Goal: Transaction & Acquisition: Purchase product/service

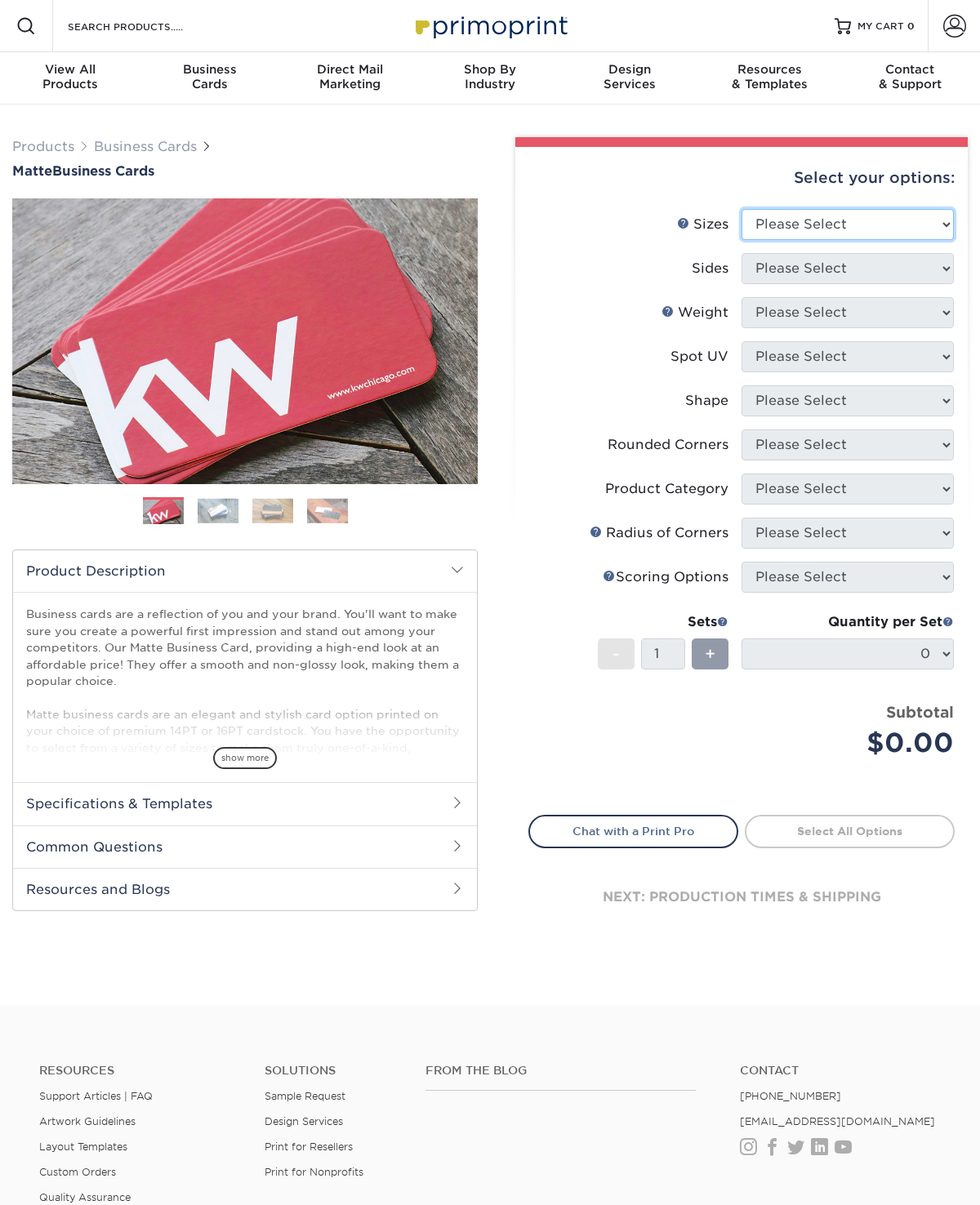
click at [923, 224] on select "Please Select 1.5" x 3.5" - Mini 1.75" x 3.5" - Mini 2" x 2" - Square 2" x 3" -…" at bounding box center [847, 224] width 213 height 31
select select "2.00x3.50"
click at [895, 271] on select "Please Select Print Both Sides Print Front Only" at bounding box center [847, 268] width 213 height 31
select select "13abbda7-1d64-4f25-8bb2-c179b224825d"
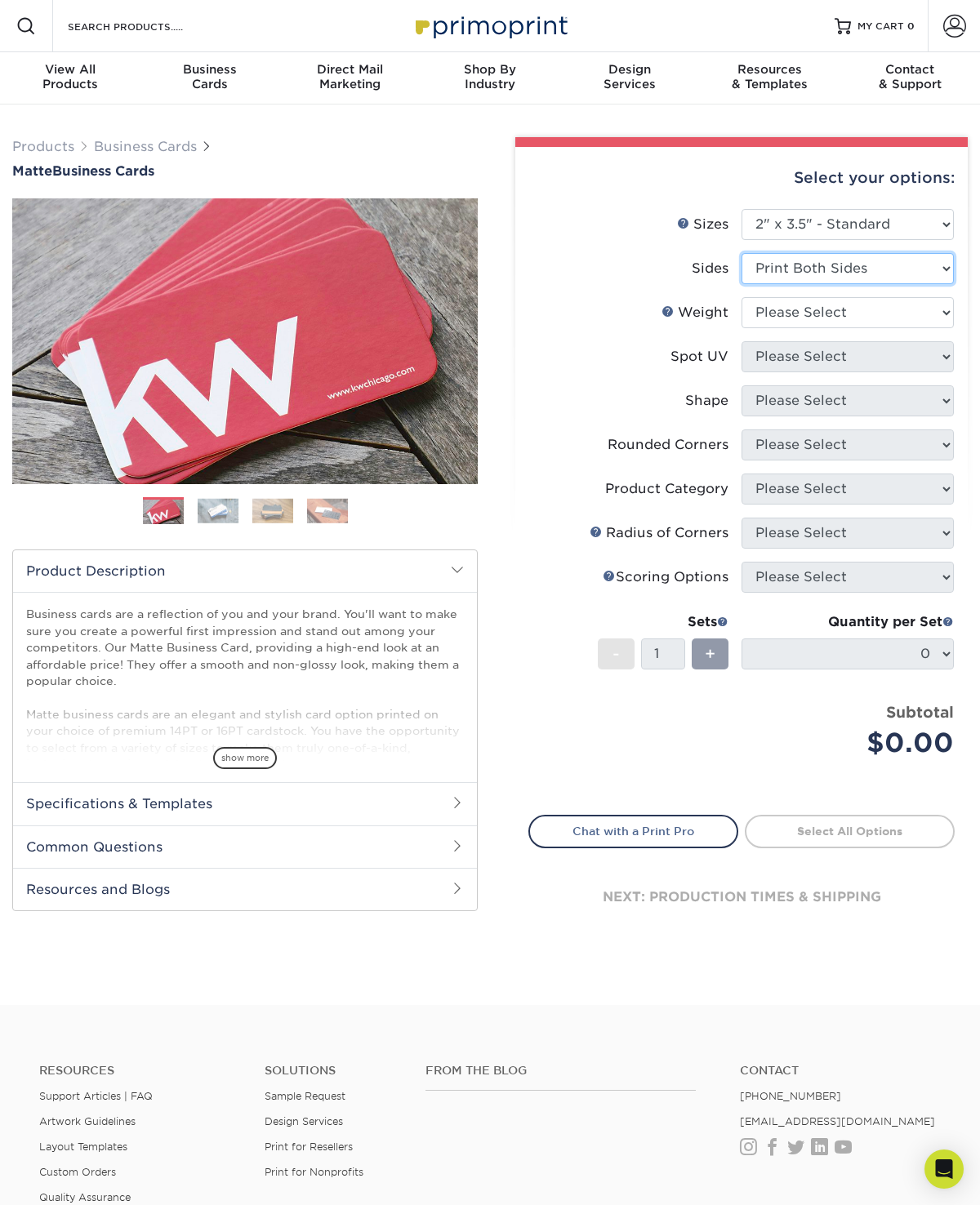
click at [886, 277] on select "Please Select Print Both Sides Print Front Only" at bounding box center [847, 268] width 213 height 31
click at [871, 319] on select "Please Select 16PT 14PT" at bounding box center [847, 312] width 213 height 31
select select "16PT"
click at [866, 365] on select "Please Select No Spot UV Front and Back (Both Sides) Front Only Back Only" at bounding box center [847, 356] width 213 height 31
select select "0"
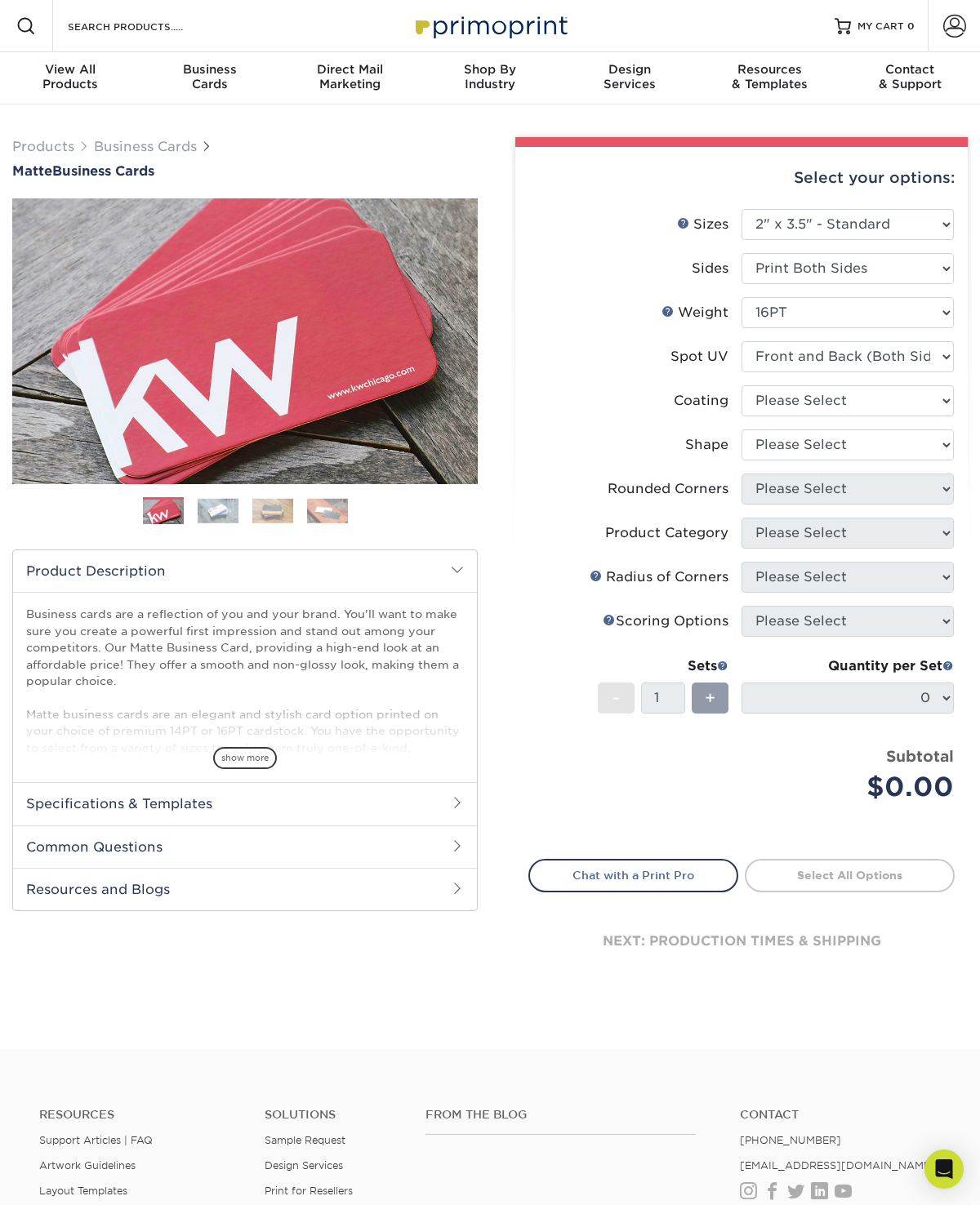
click at [891, 403] on select at bounding box center [847, 400] width 213 height 31
select select "121bb7b5-3b4d-429f-bd8d-bbf80e953313"
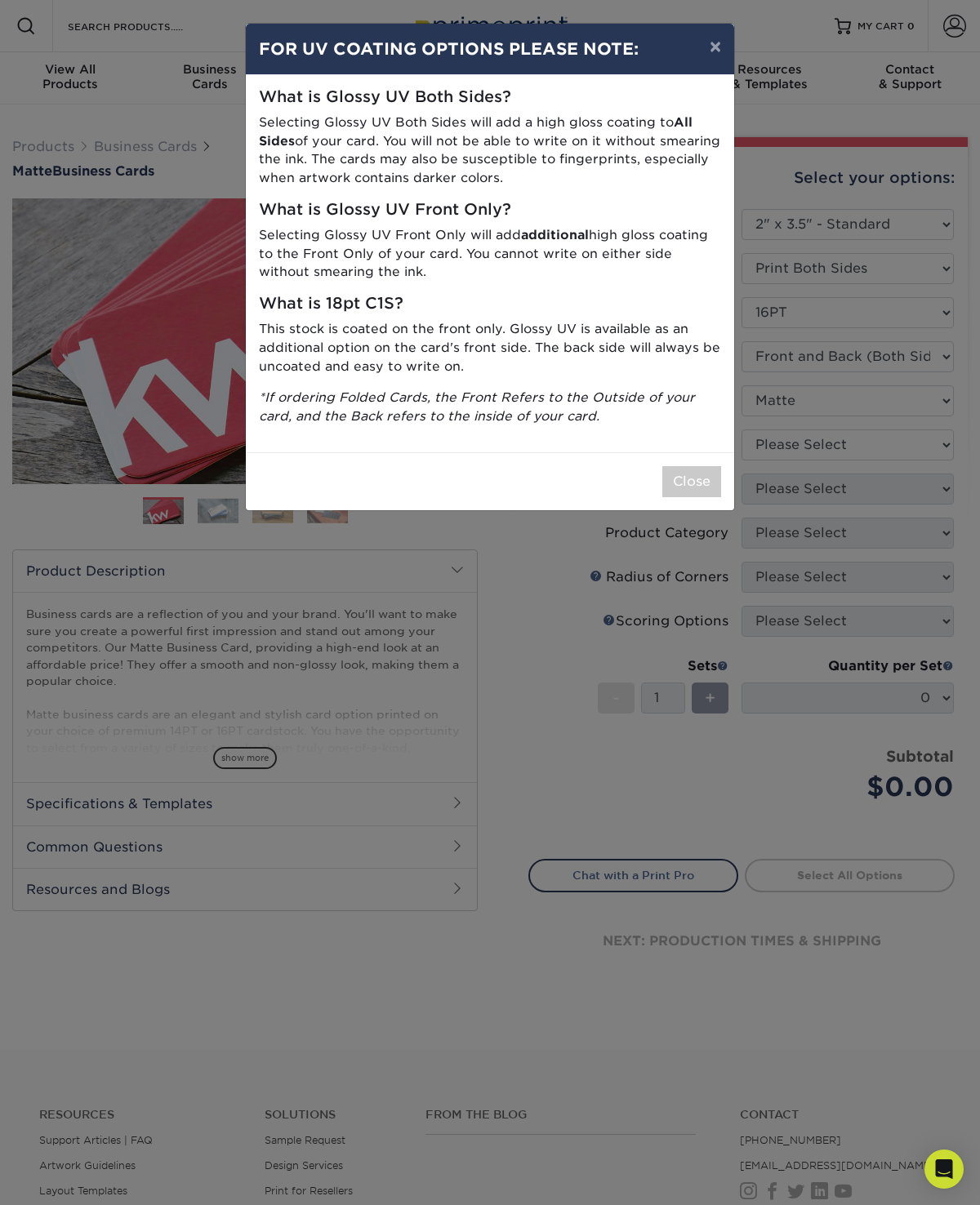
click at [701, 478] on button "Close" at bounding box center [691, 481] width 59 height 31
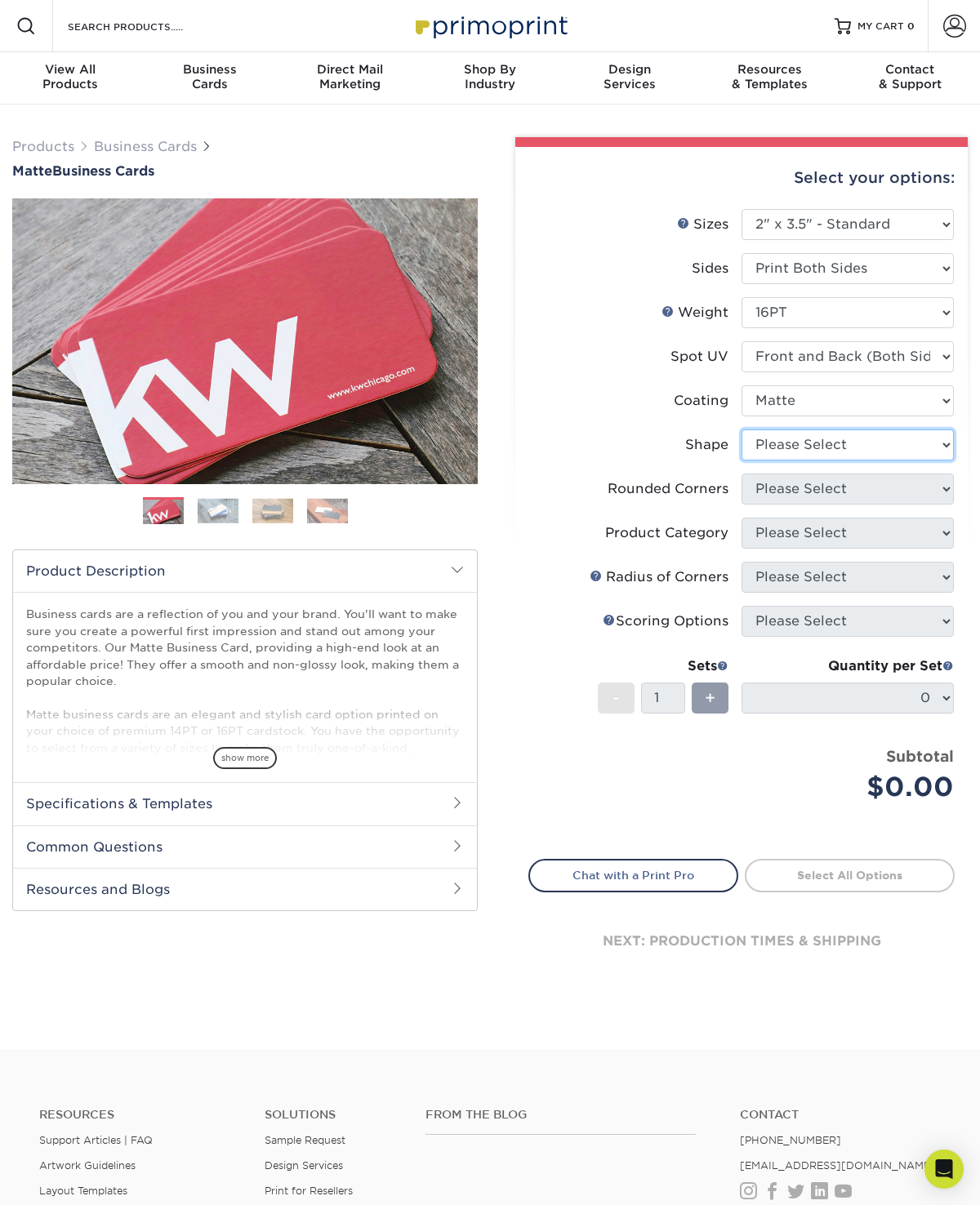
click at [872, 453] on select "Please Select Standard" at bounding box center [847, 445] width 213 height 31
select select "standard"
click at [866, 494] on select "Please Select Yes - Round 2 Corners Yes - Round 4 Corners No" at bounding box center [847, 489] width 213 height 31
select select "7672df9e-0e0a-464d-8e1f-920c575e4da3"
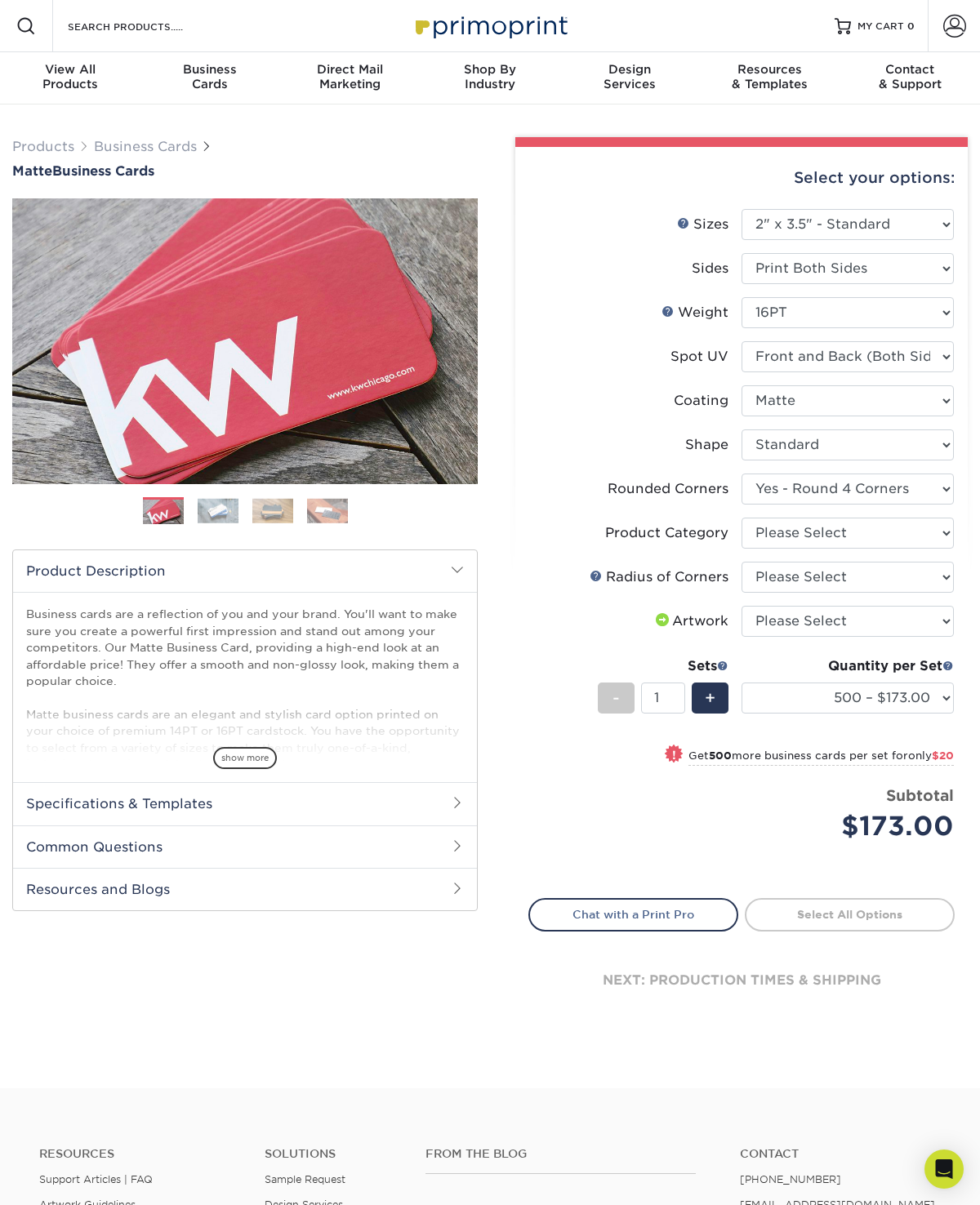
click at [882, 543] on select "Please Select Business Cards" at bounding box center [847, 533] width 213 height 31
select select "3b5148f1-0588-4f88-a218-97bcfdce65c1"
click at [871, 584] on select "Please Select Rounded 1/8" Rounded 1/4"" at bounding box center [847, 577] width 213 height 31
select select "589680c7-ee9a-431b-9d12-d7aeb1386a97"
click at [884, 626] on select "Please Select I will upload files I need a design - $100" at bounding box center [847, 621] width 213 height 31
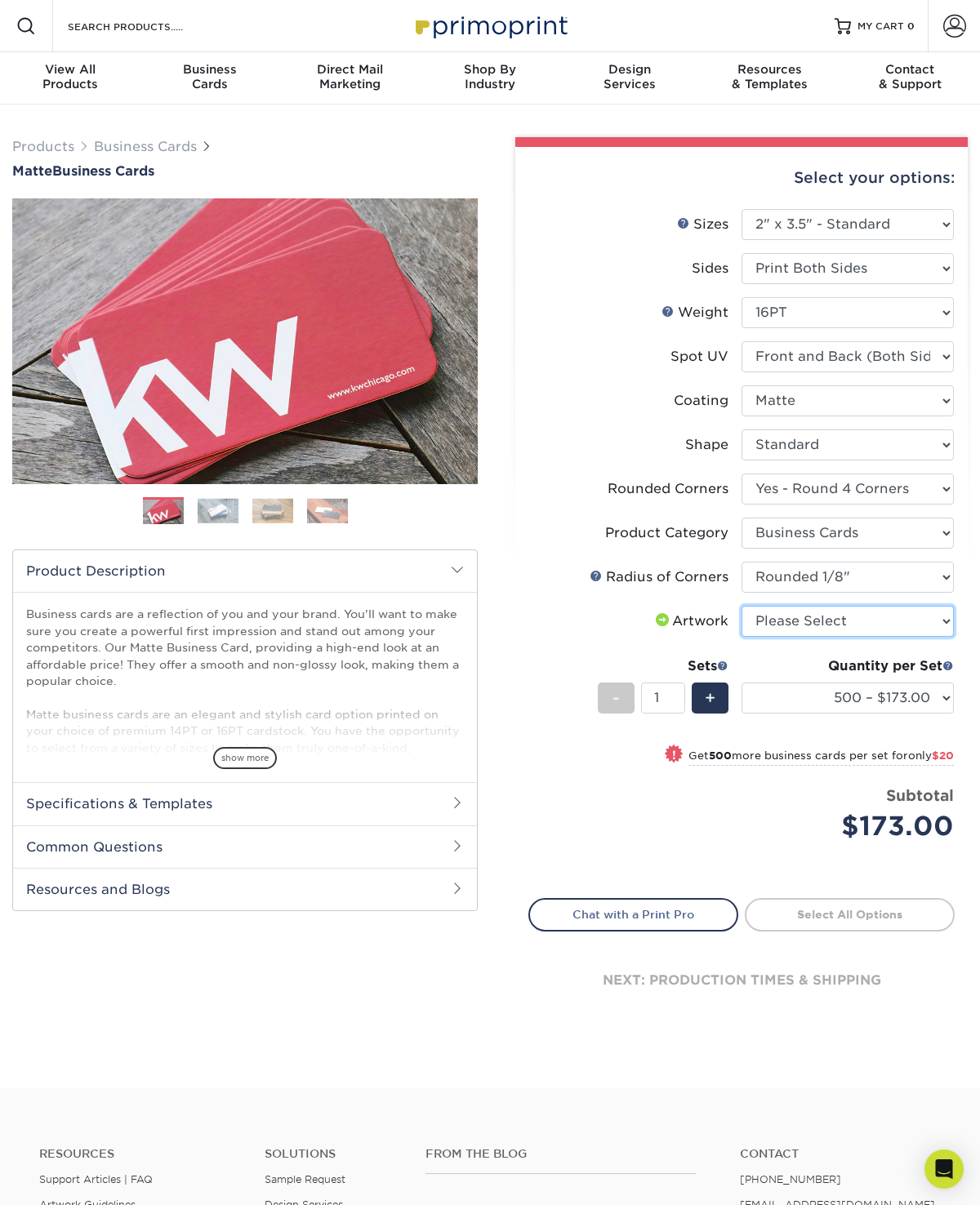
select select "upload"
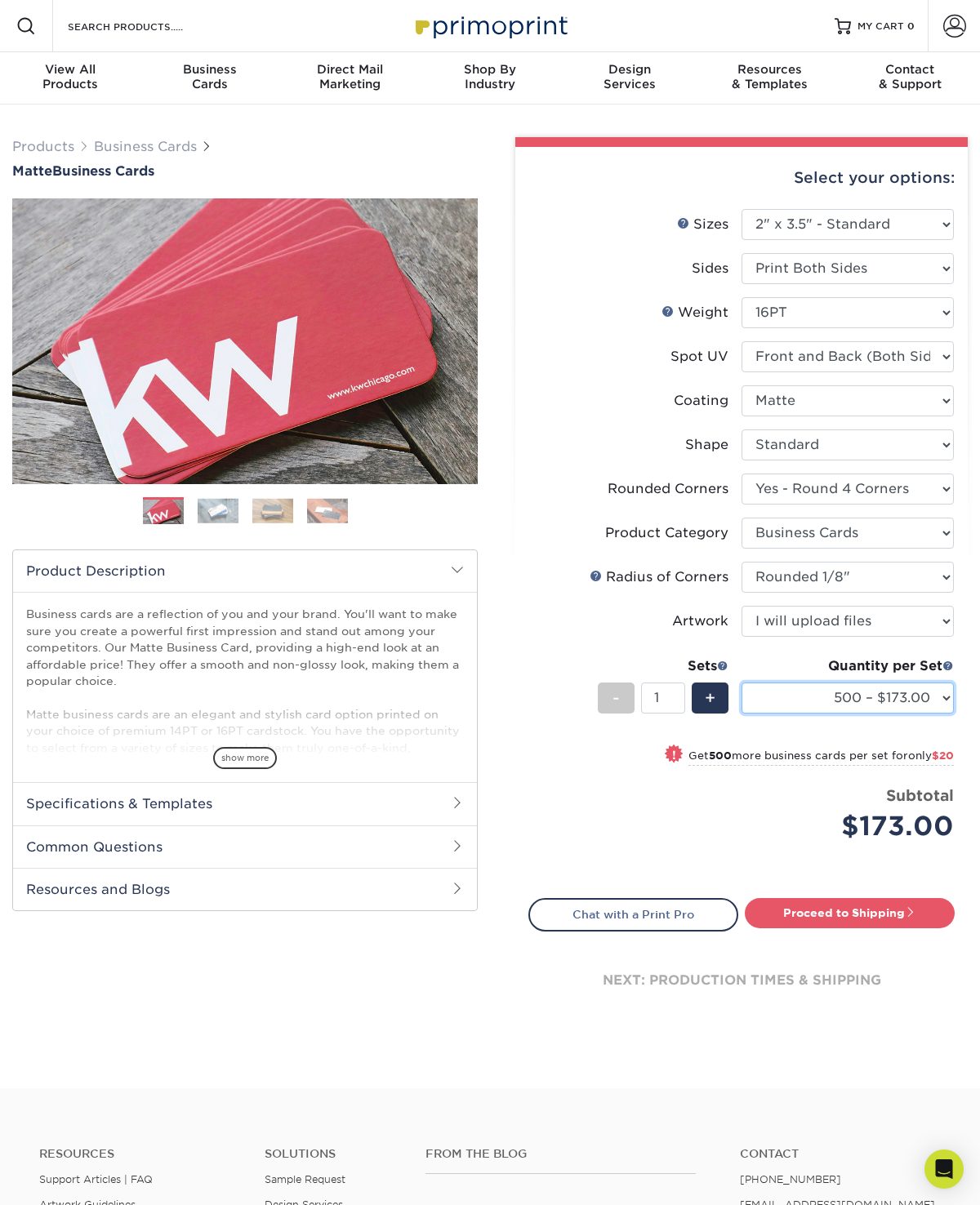
click at [937, 696] on select "500 – $173.00 1000 – $193.00 2500 – $356.00 5000 – $534.00 10000 – $1048.00 150…" at bounding box center [847, 698] width 213 height 31
